Goal: Use online tool/utility: Use online tool/utility

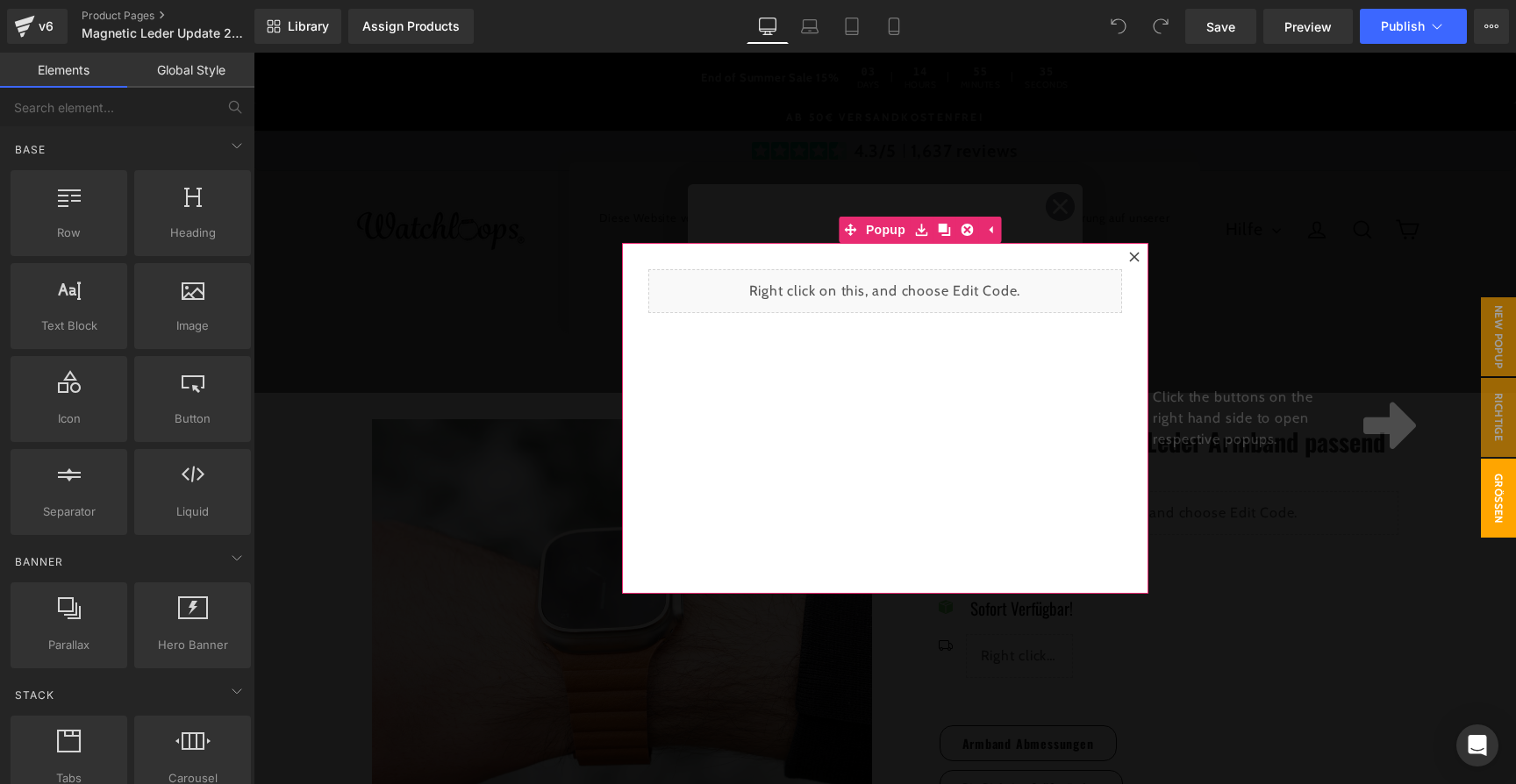
click at [1129, 254] on icon at bounding box center [1134, 257] width 11 height 11
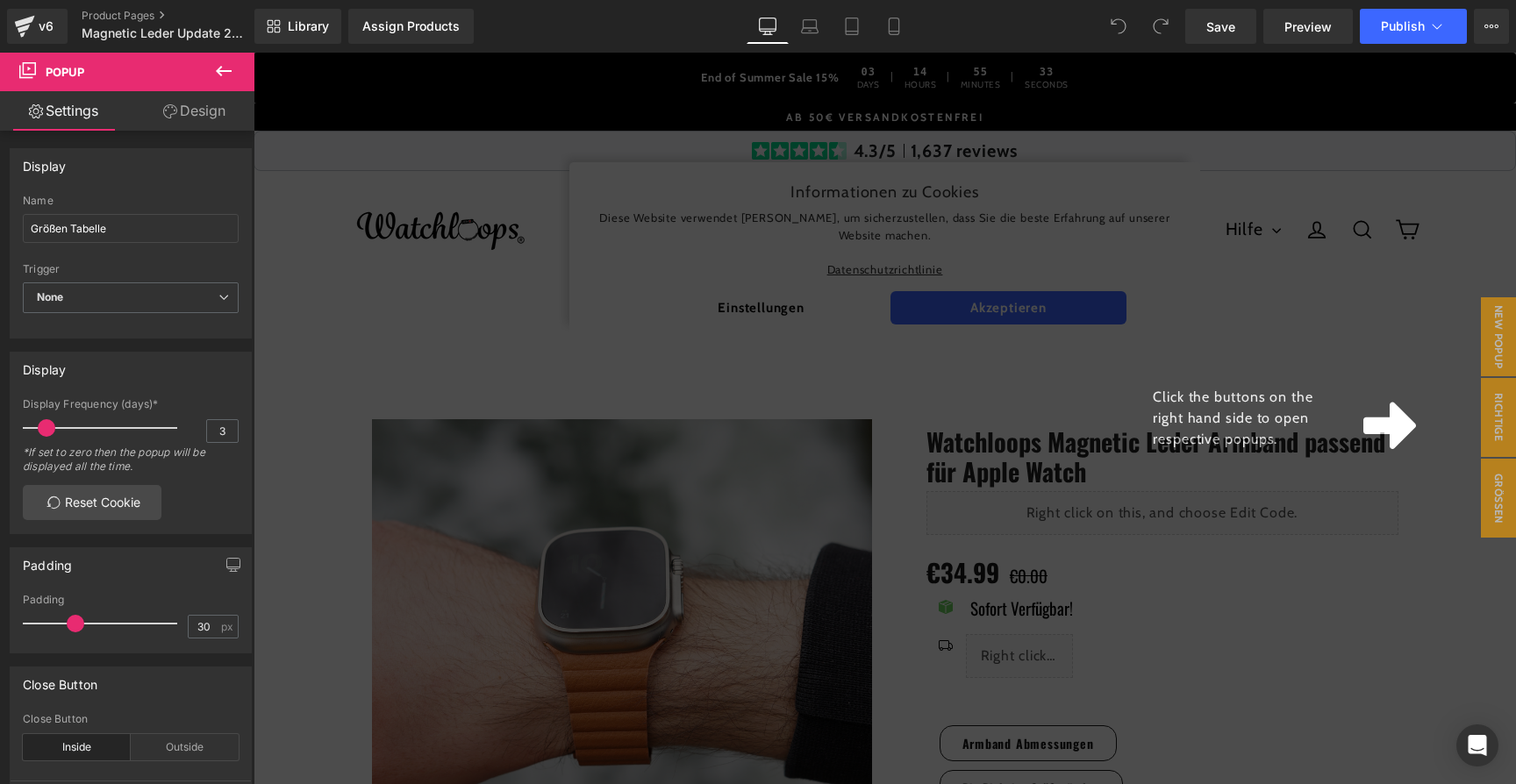
scroll to position [22, 0]
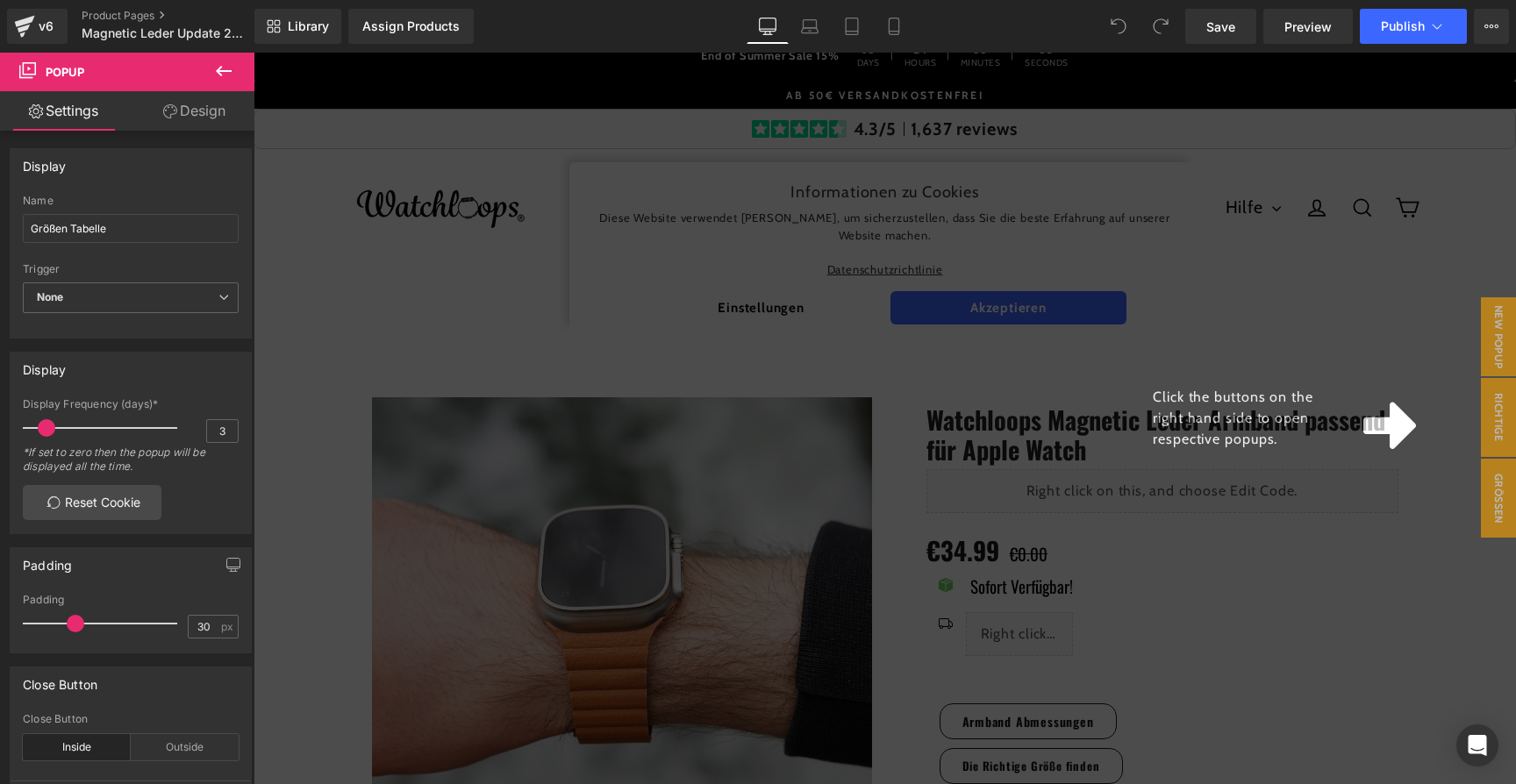
click at [1337, 434] on div "Click the buttons on the right hand side to open respective popups." at bounding box center [1293, 418] width 193 height 63
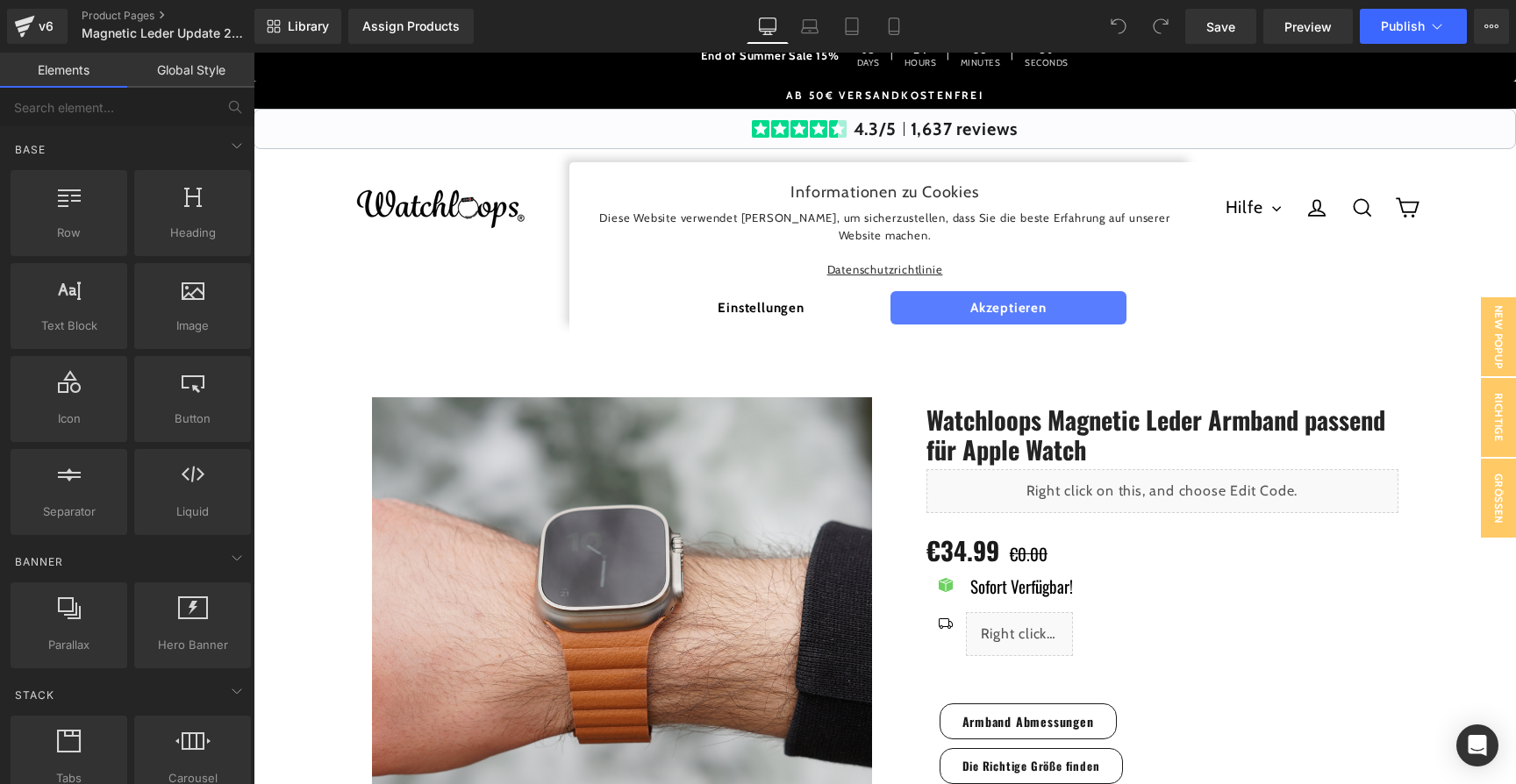
click at [1044, 295] on span "Akzeptieren" at bounding box center [1009, 308] width 237 height 34
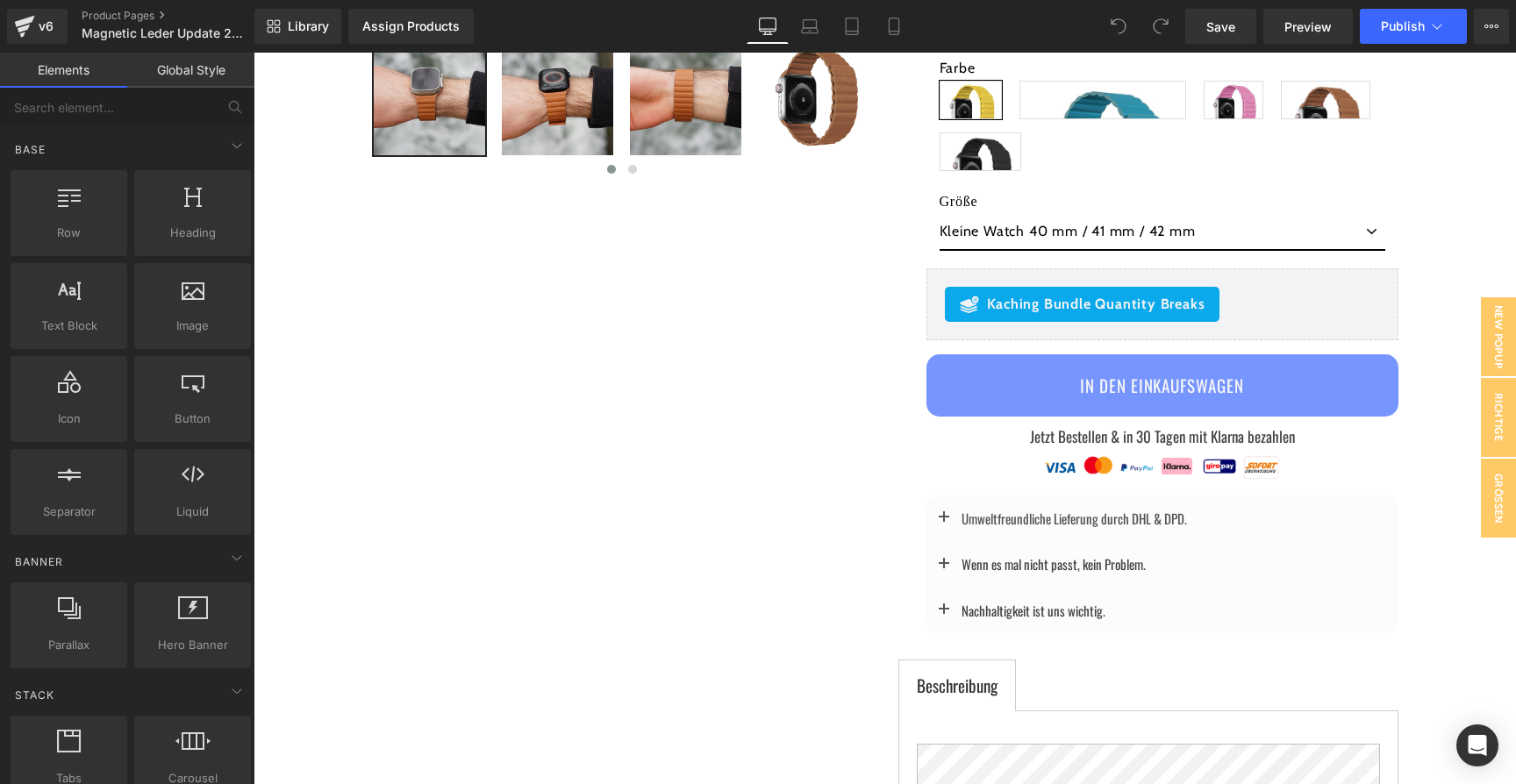
scroll to position [913, 0]
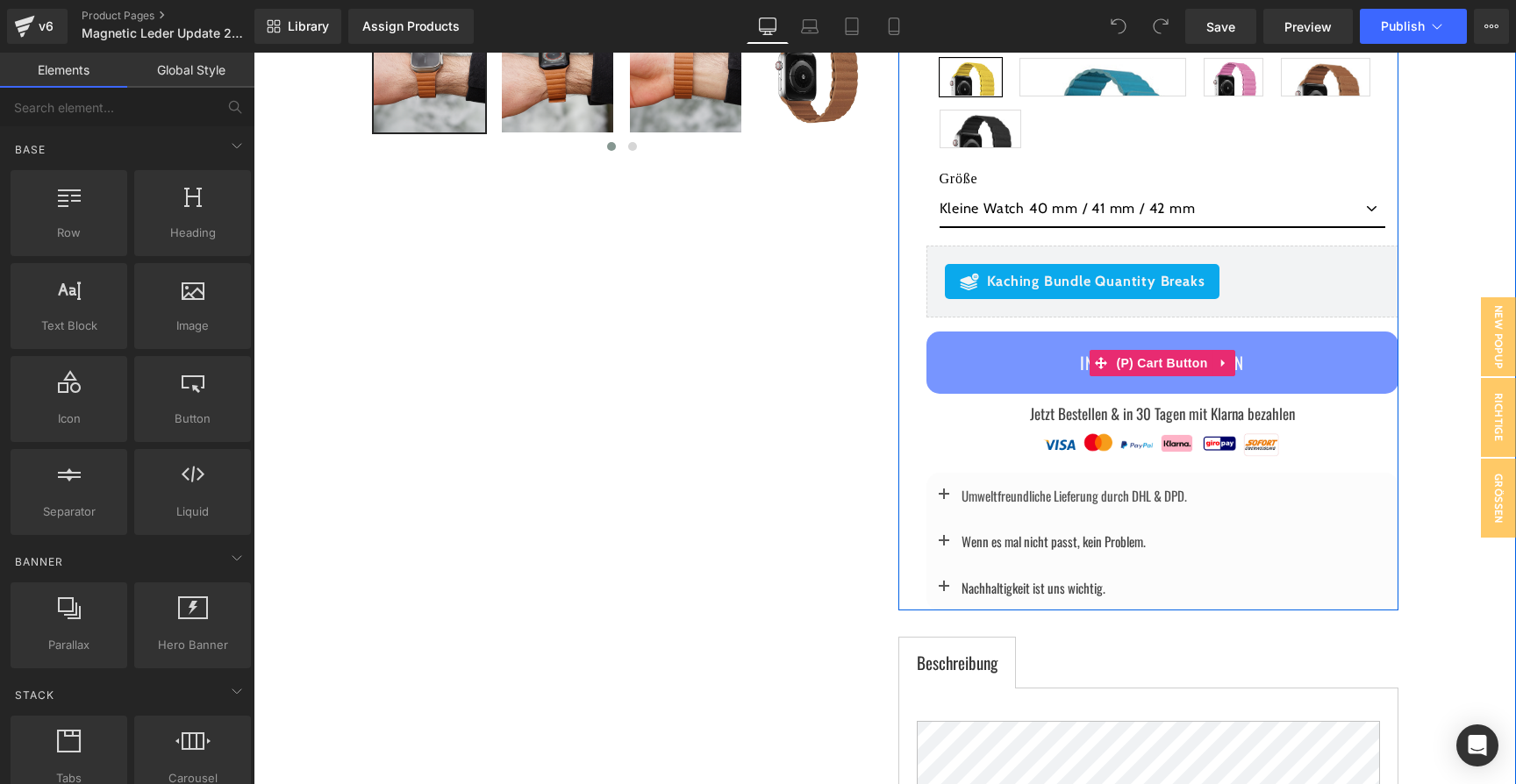
click at [988, 363] on button "In den Einkaufswagen" at bounding box center [1163, 362] width 472 height 63
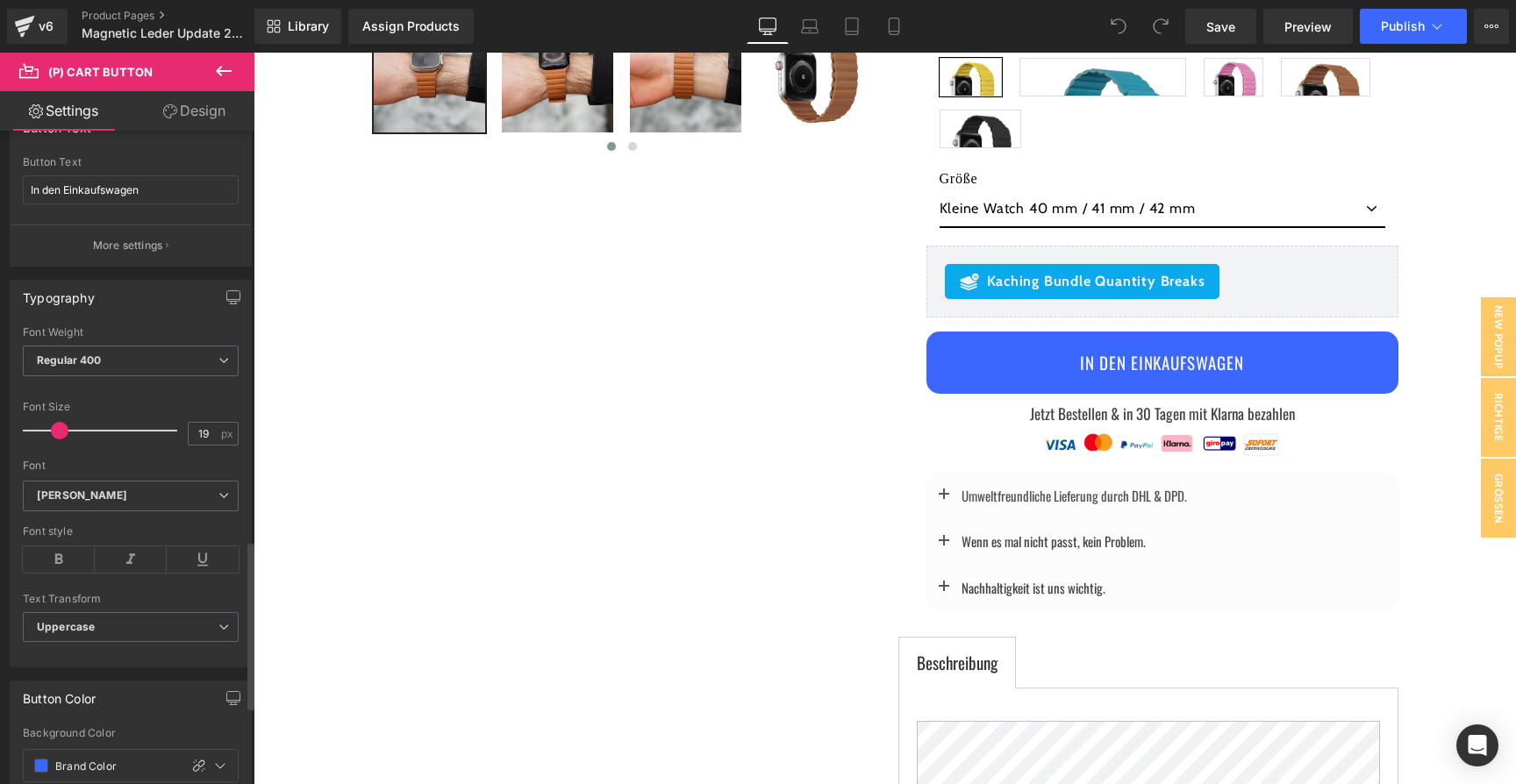
scroll to position [0, 0]
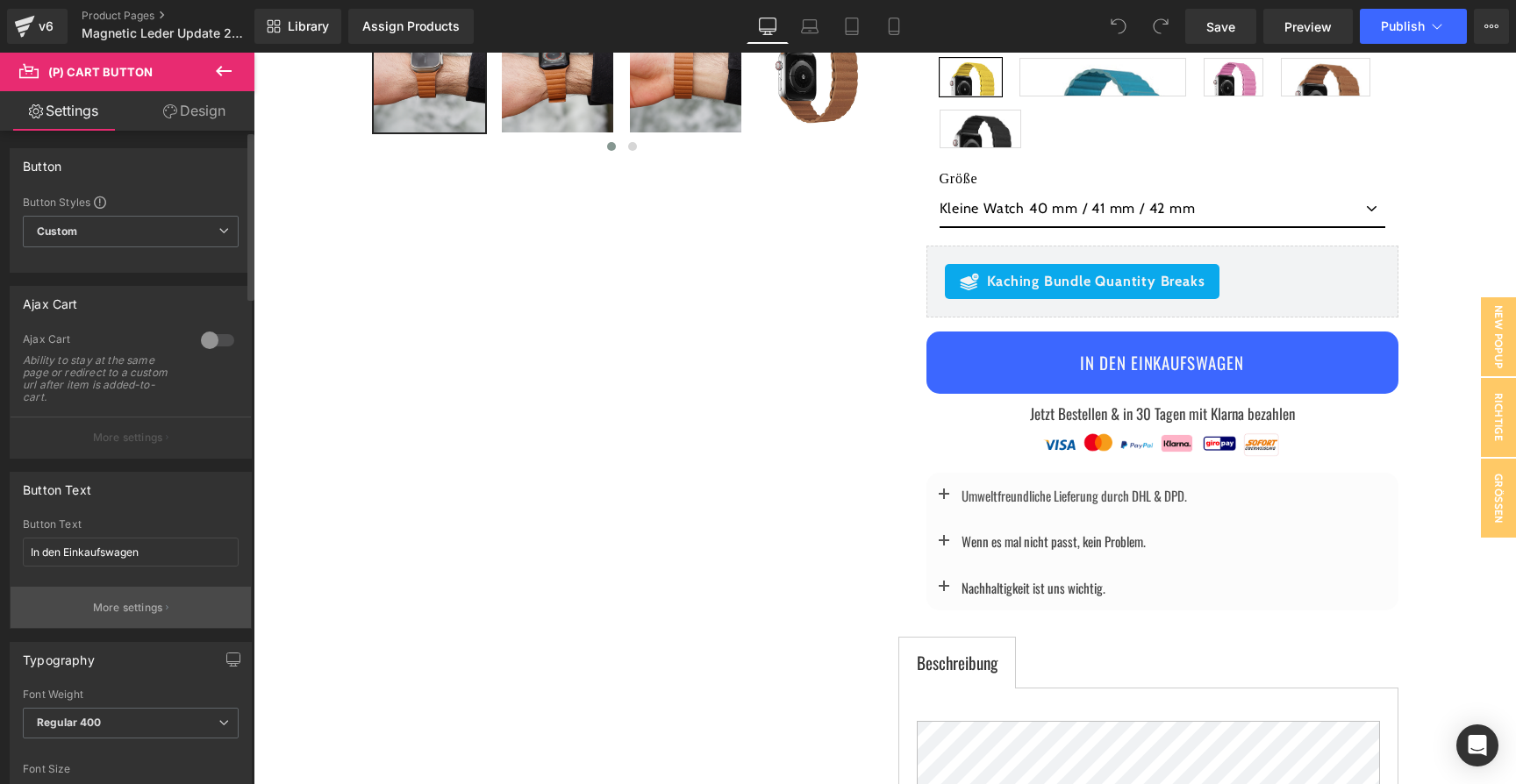
click at [133, 597] on button "More settings" at bounding box center [131, 607] width 241 height 41
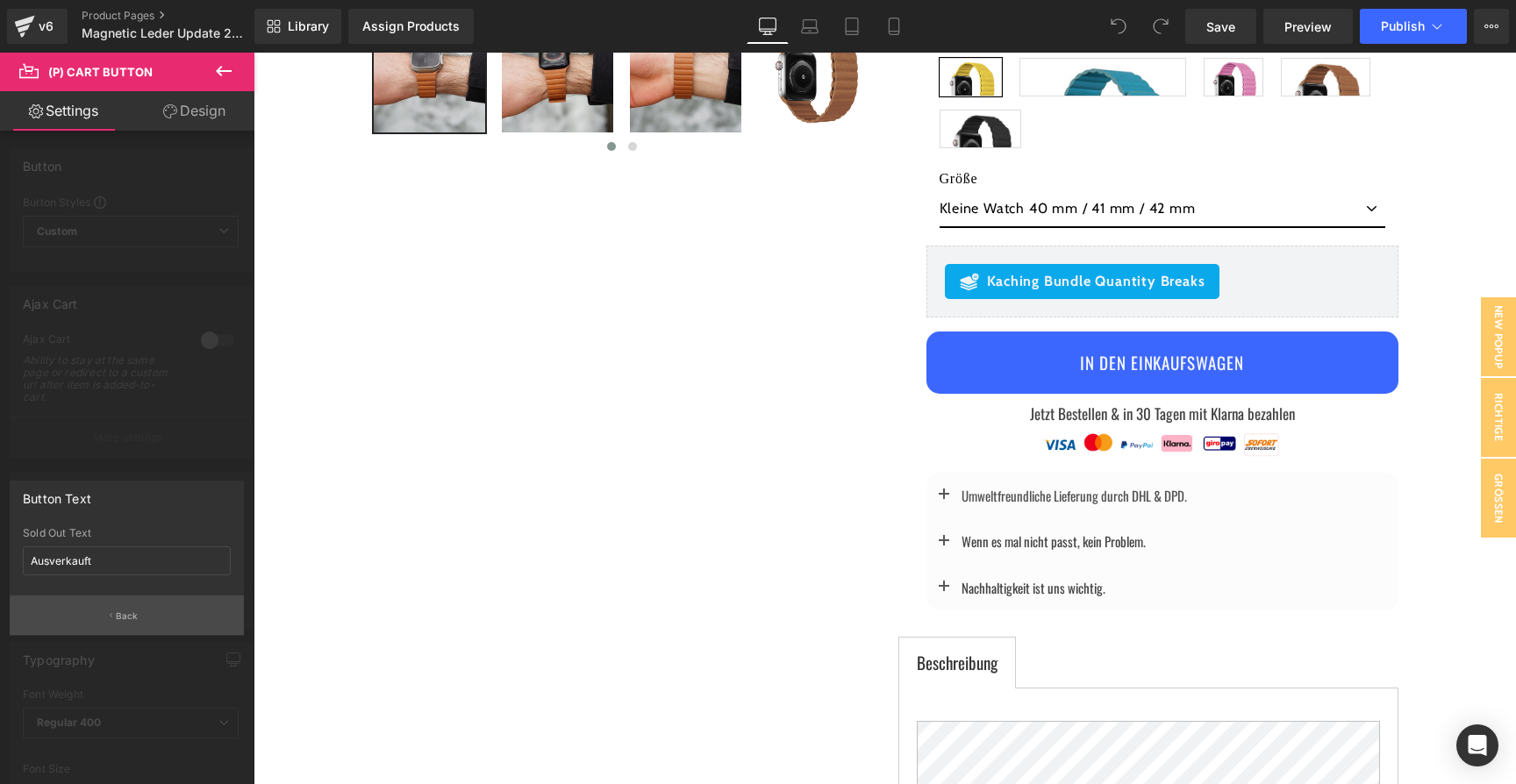
click at [137, 606] on button "Back" at bounding box center [126, 616] width 234 height 40
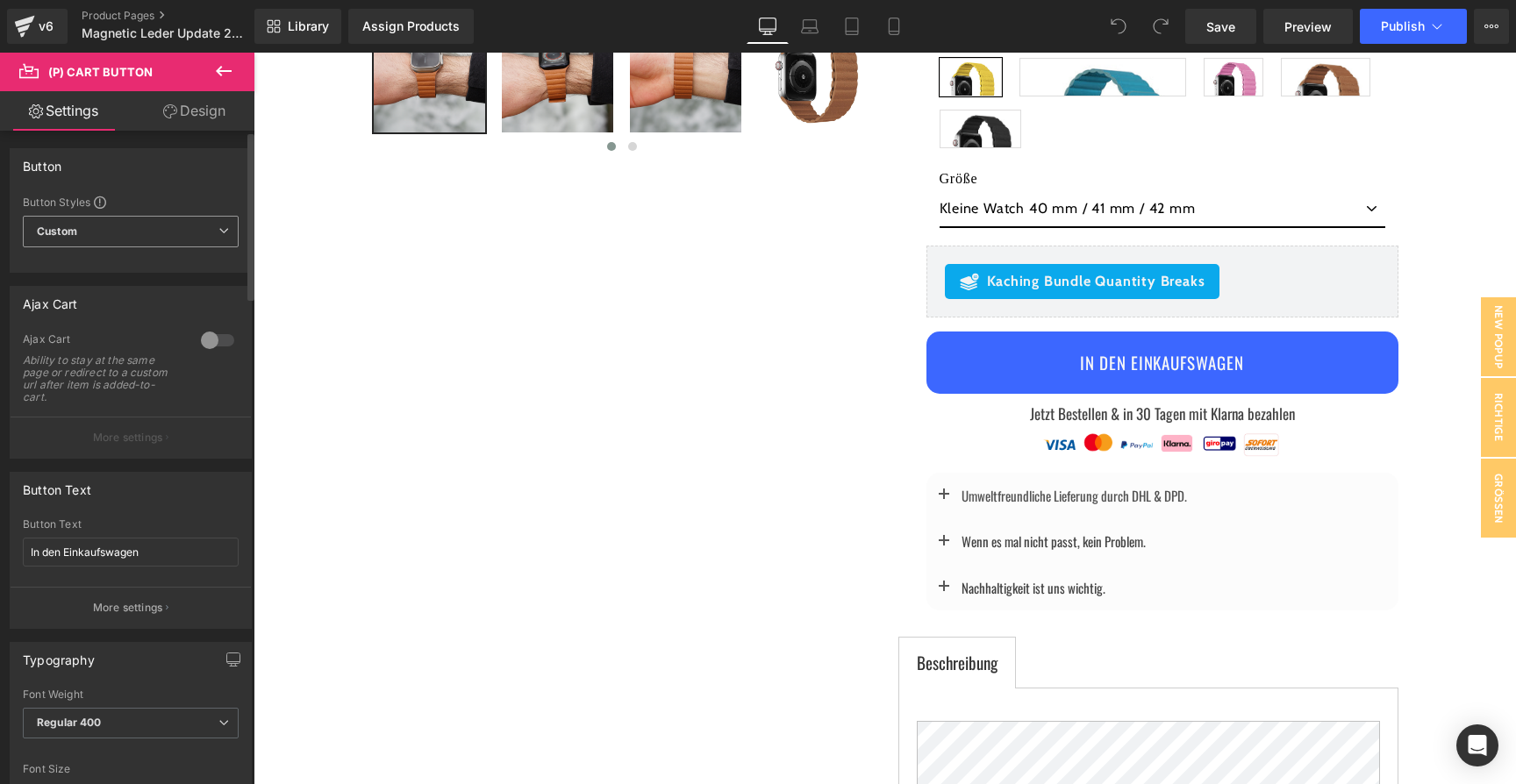
click at [161, 221] on span "Custom" at bounding box center [130, 232] width 216 height 32
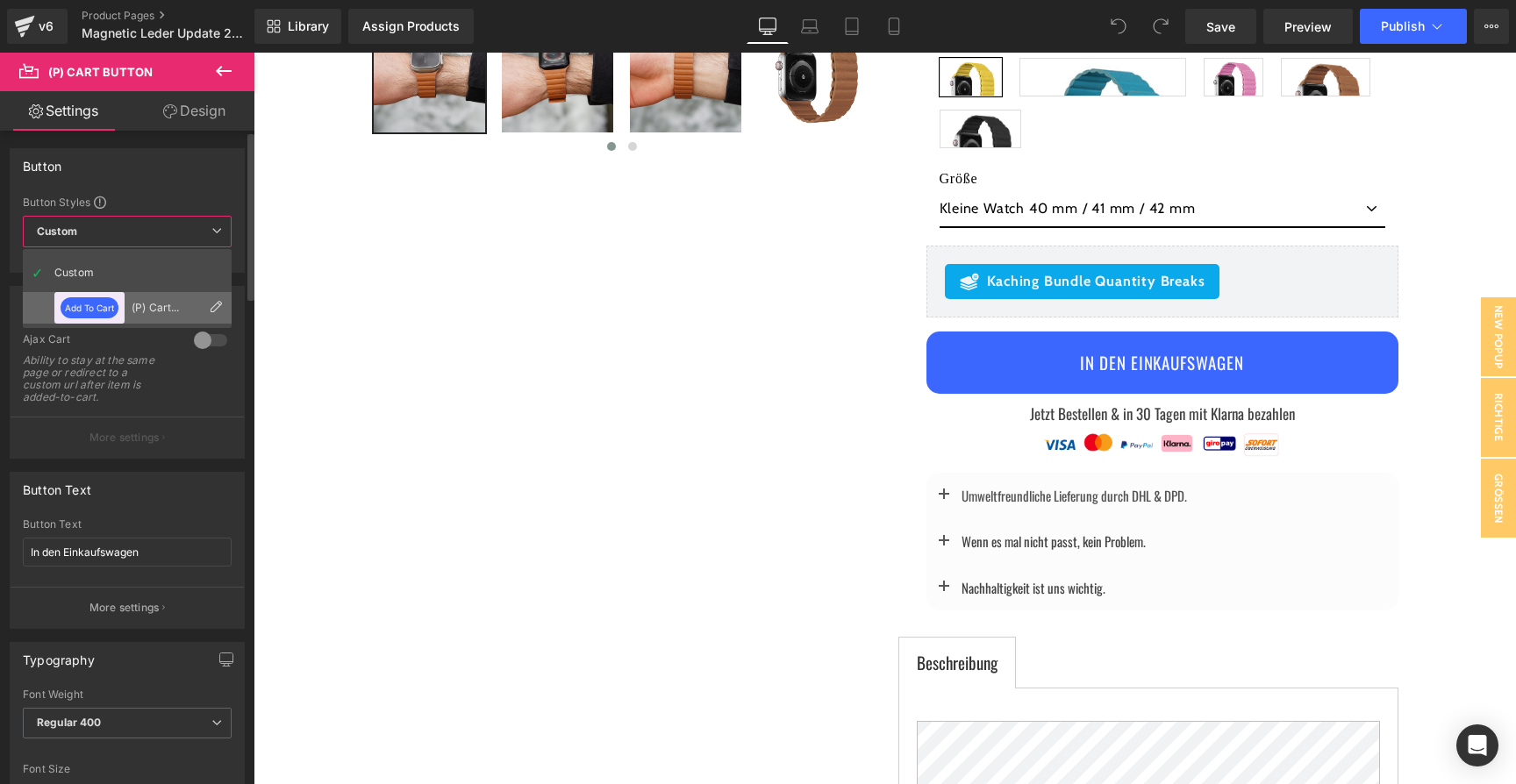
click at [144, 307] on div "(P) Cart Button" at bounding box center [165, 307] width 69 height 12
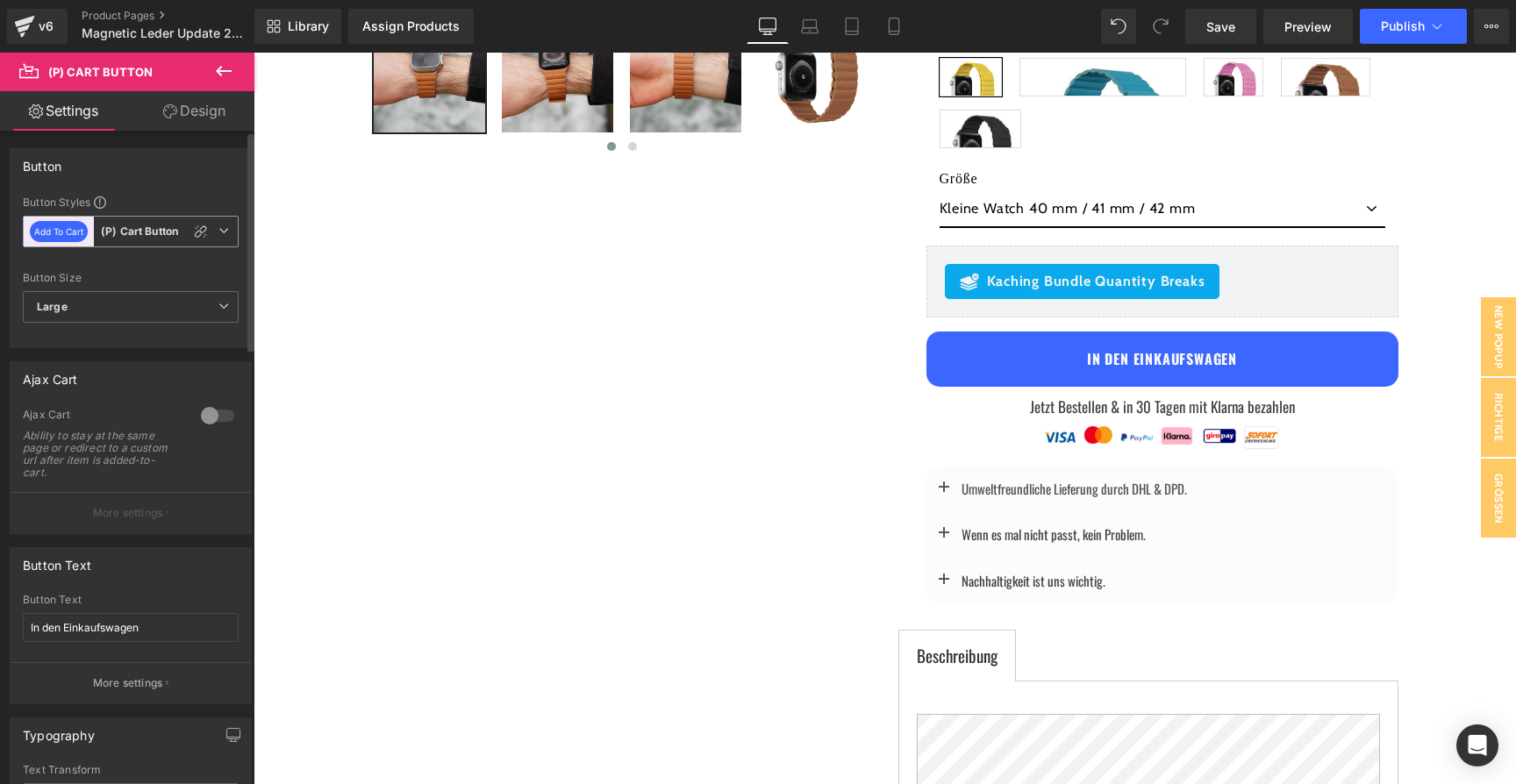
click at [145, 242] on span "Add To Cart (P) Cart Button" at bounding box center [130, 232] width 216 height 32
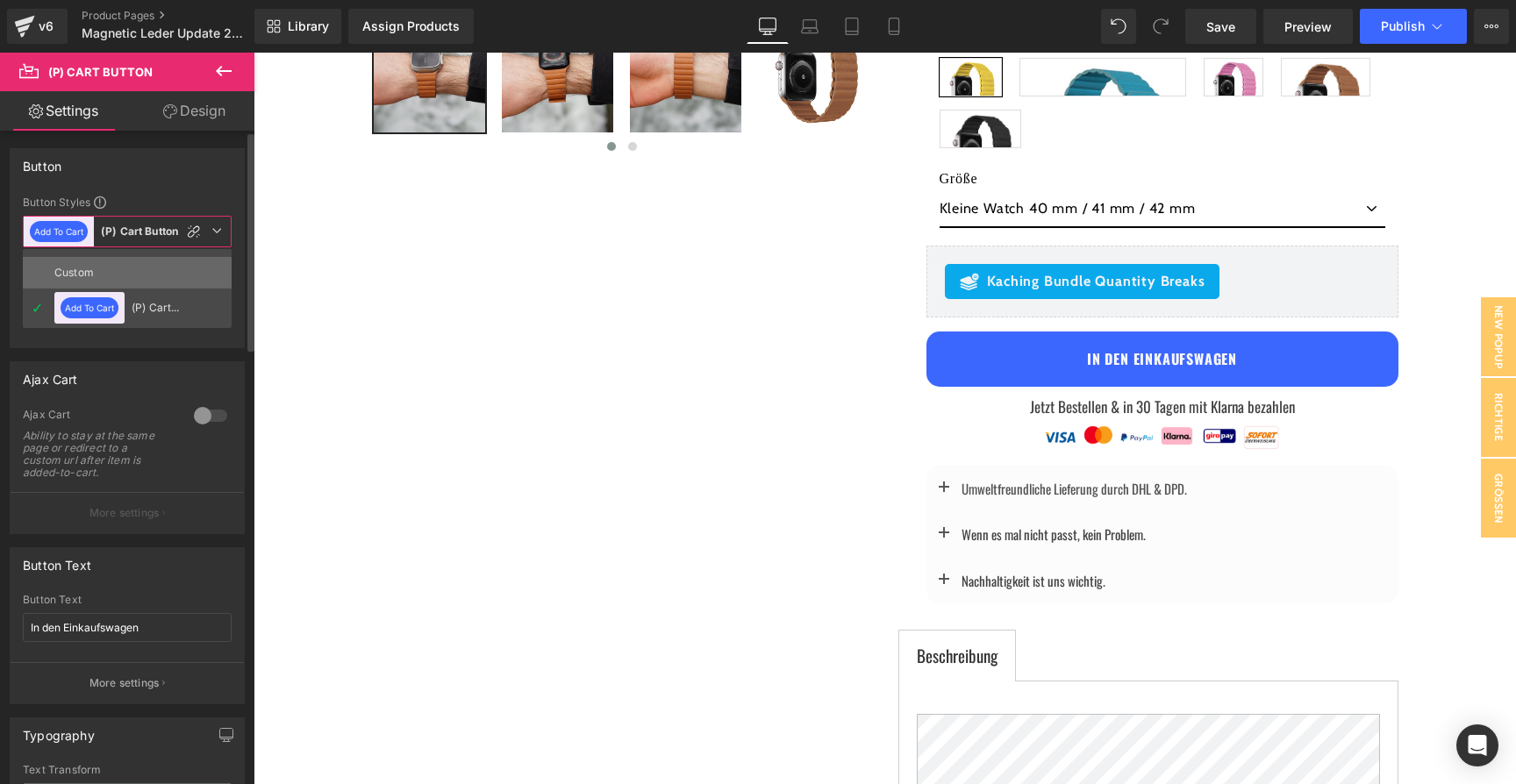
click at [129, 285] on li "Custom" at bounding box center [127, 273] width 209 height 32
type input "16"
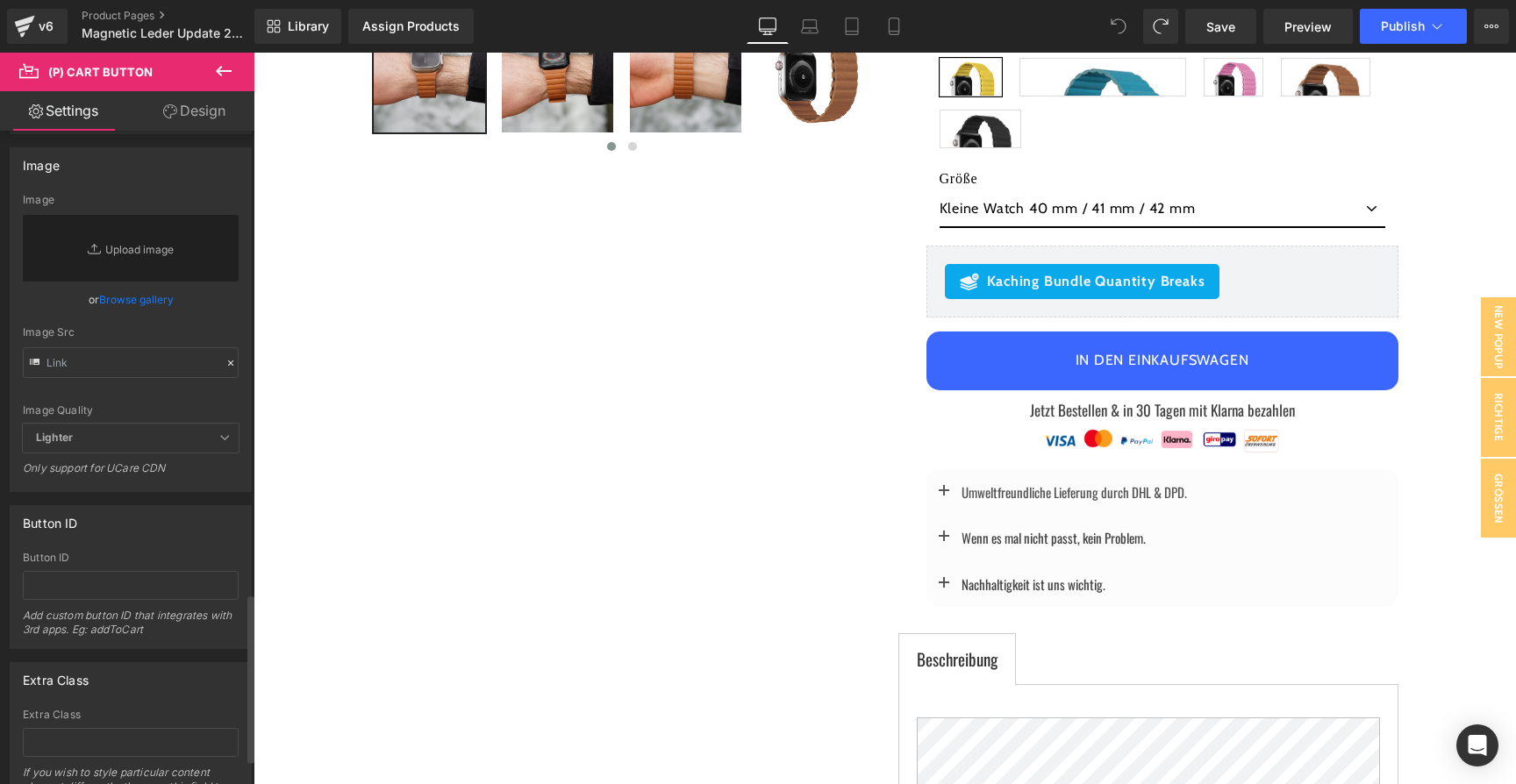
scroll to position [1891, 0]
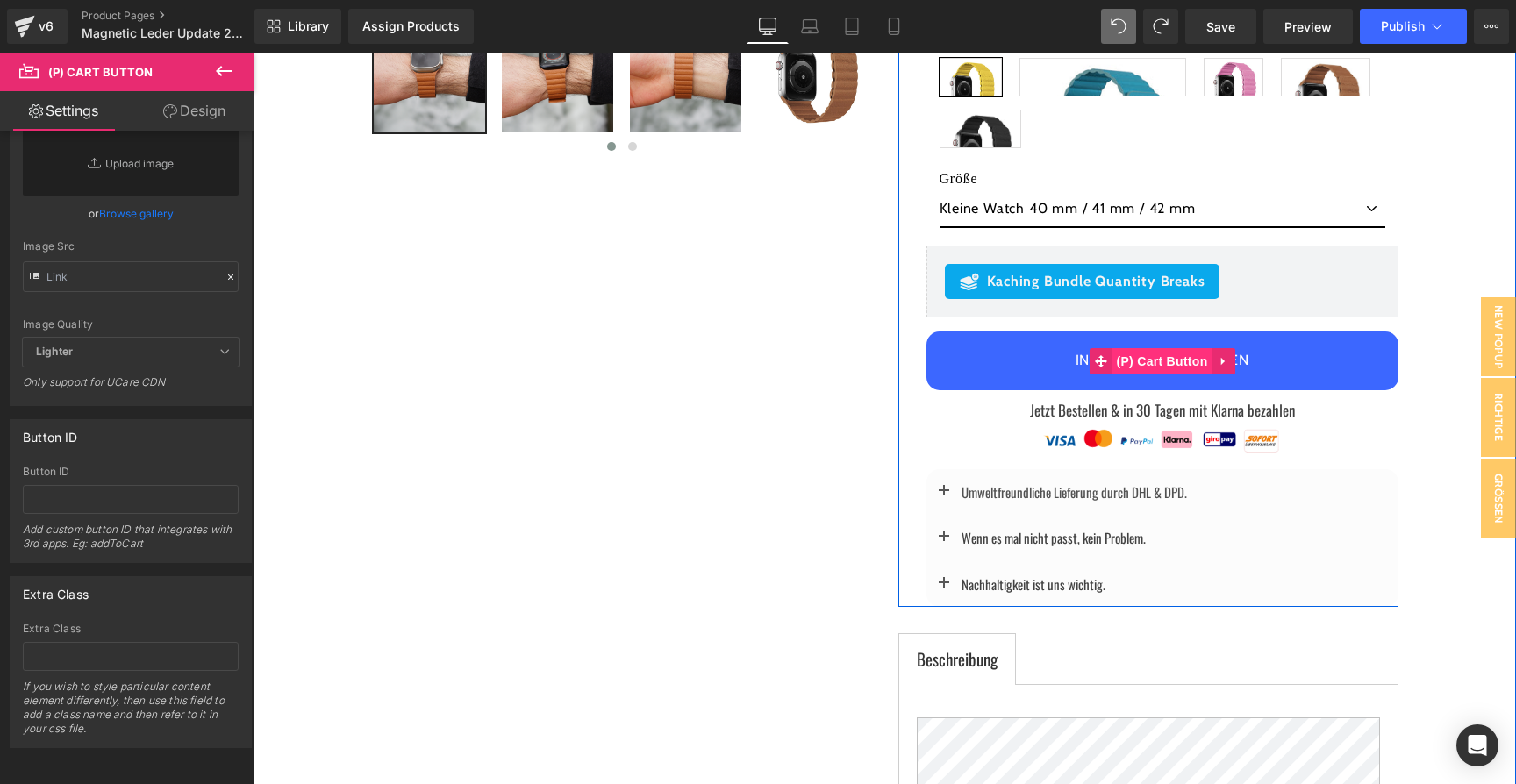
click at [1132, 353] on span "(P) Cart Button" at bounding box center [1162, 361] width 100 height 26
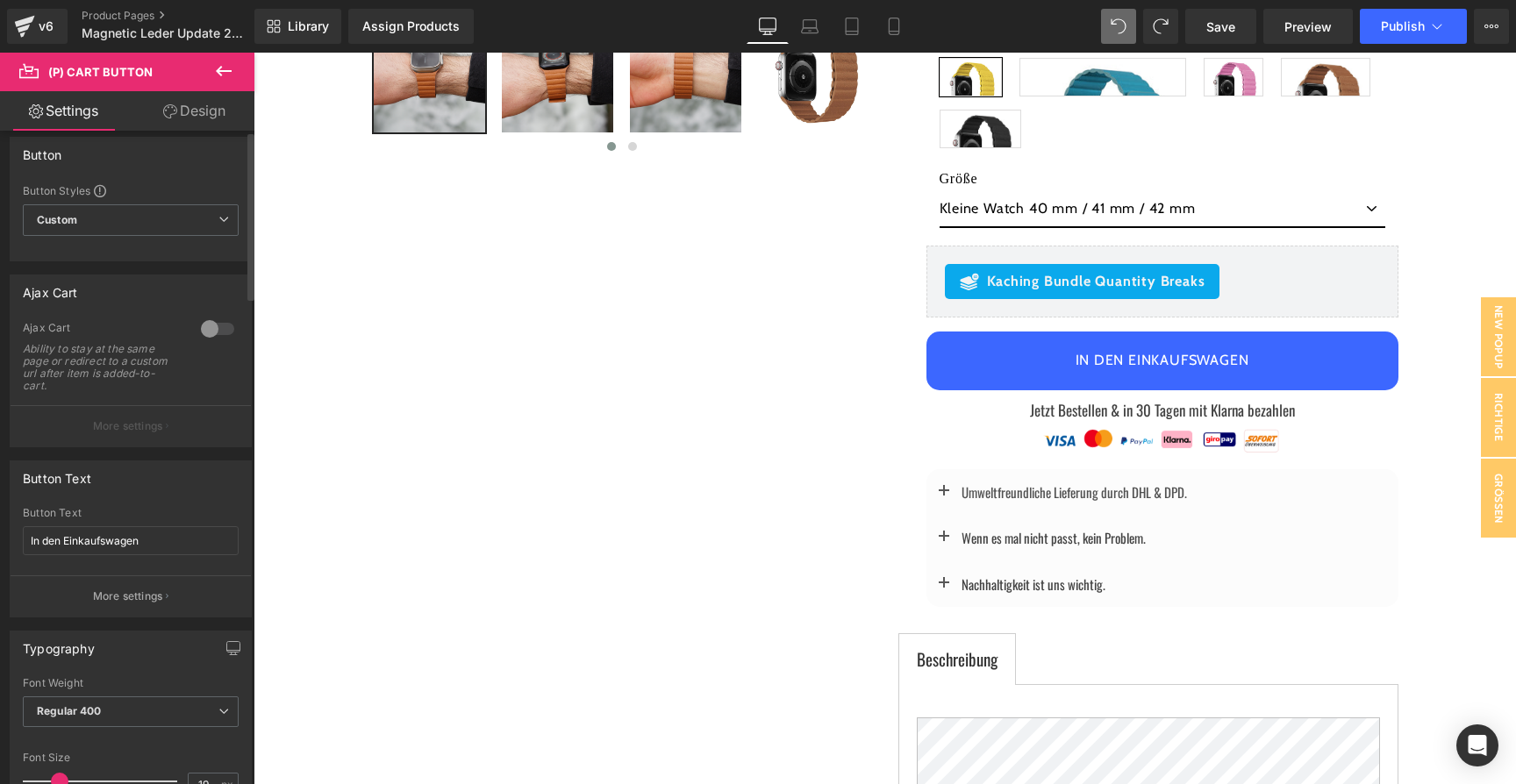
scroll to position [0, 0]
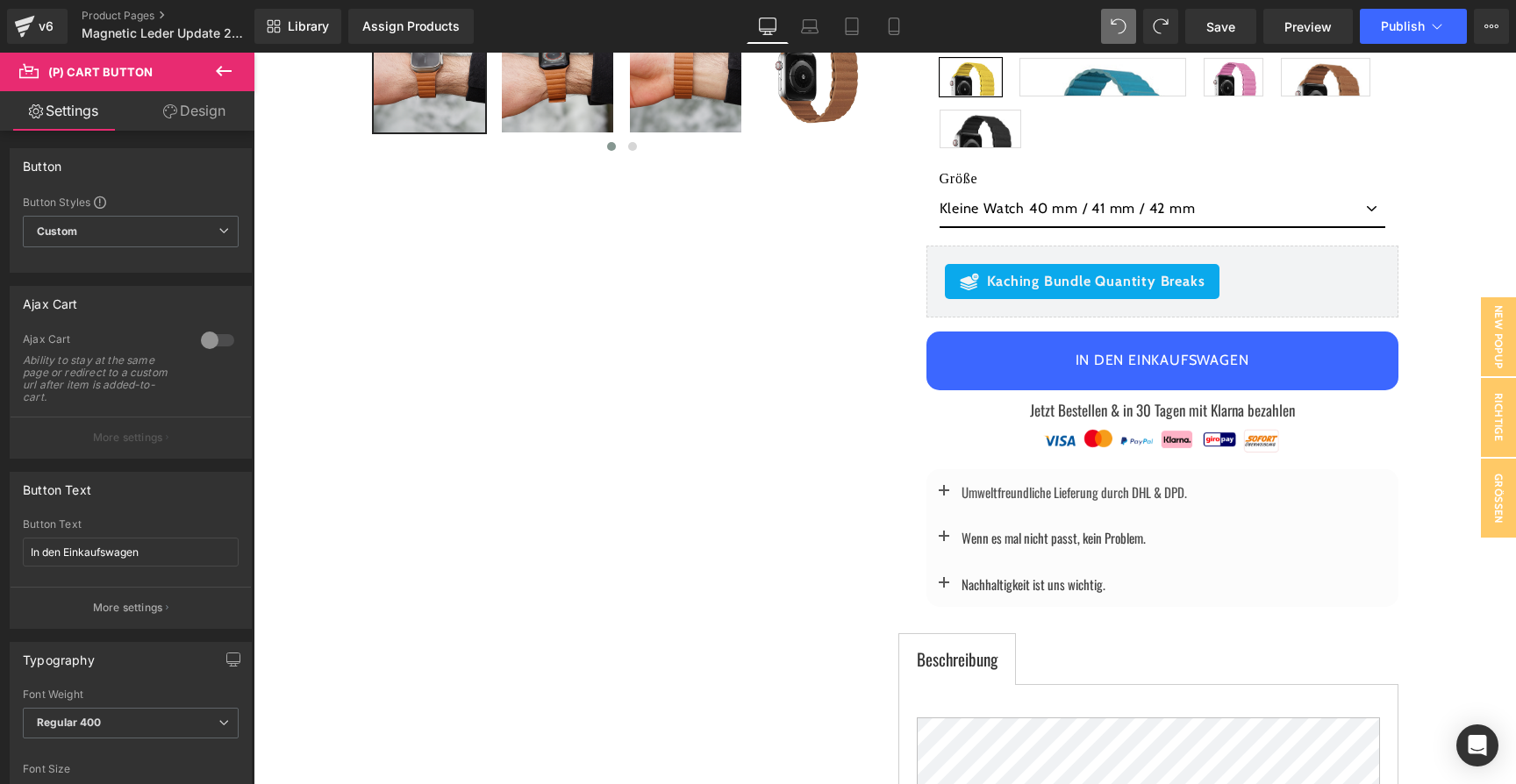
click at [202, 124] on link "Design" at bounding box center [194, 111] width 127 height 40
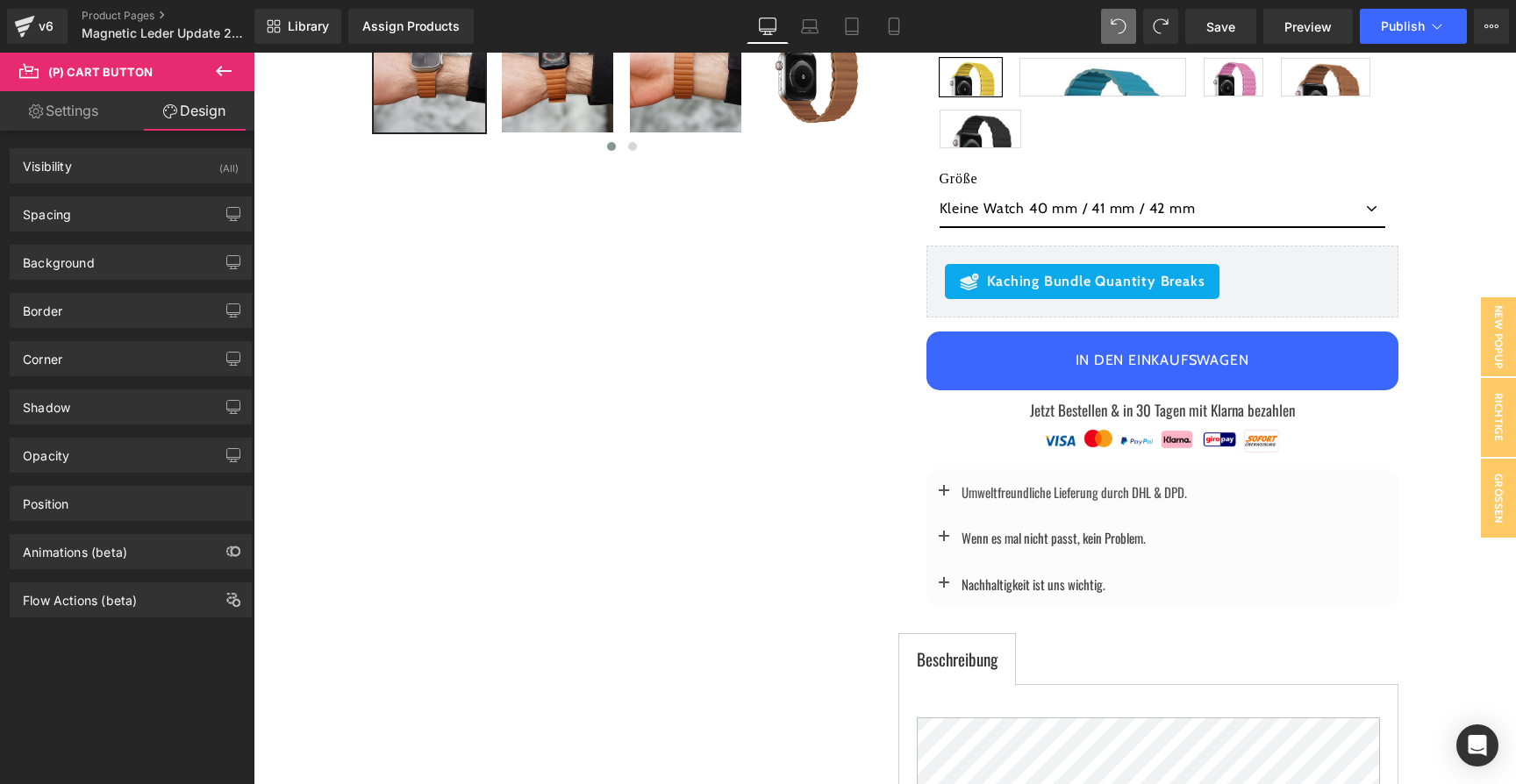
click at [220, 71] on icon at bounding box center [224, 71] width 16 height 11
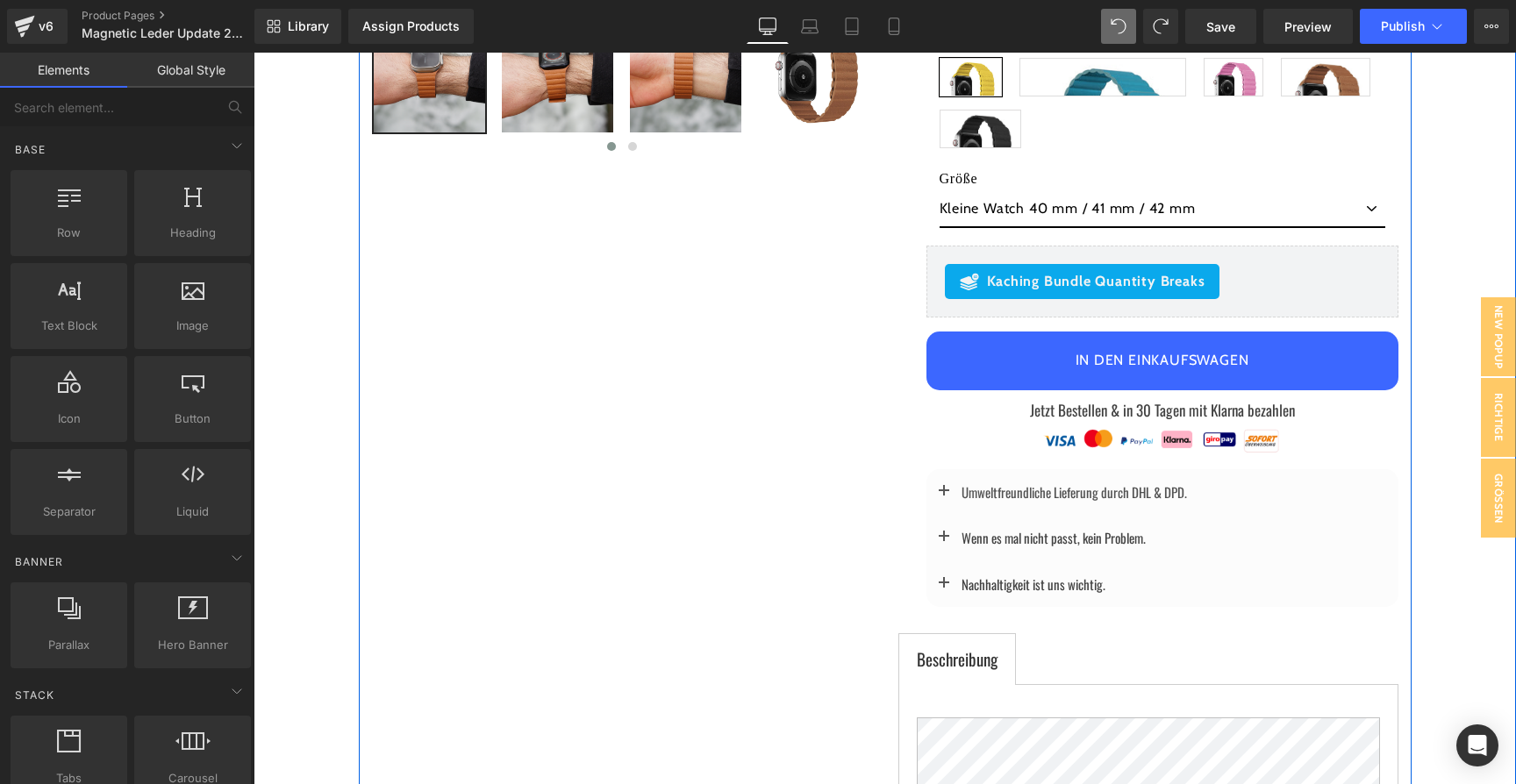
scroll to position [334, 0]
